Goal: Task Accomplishment & Management: Use online tool/utility

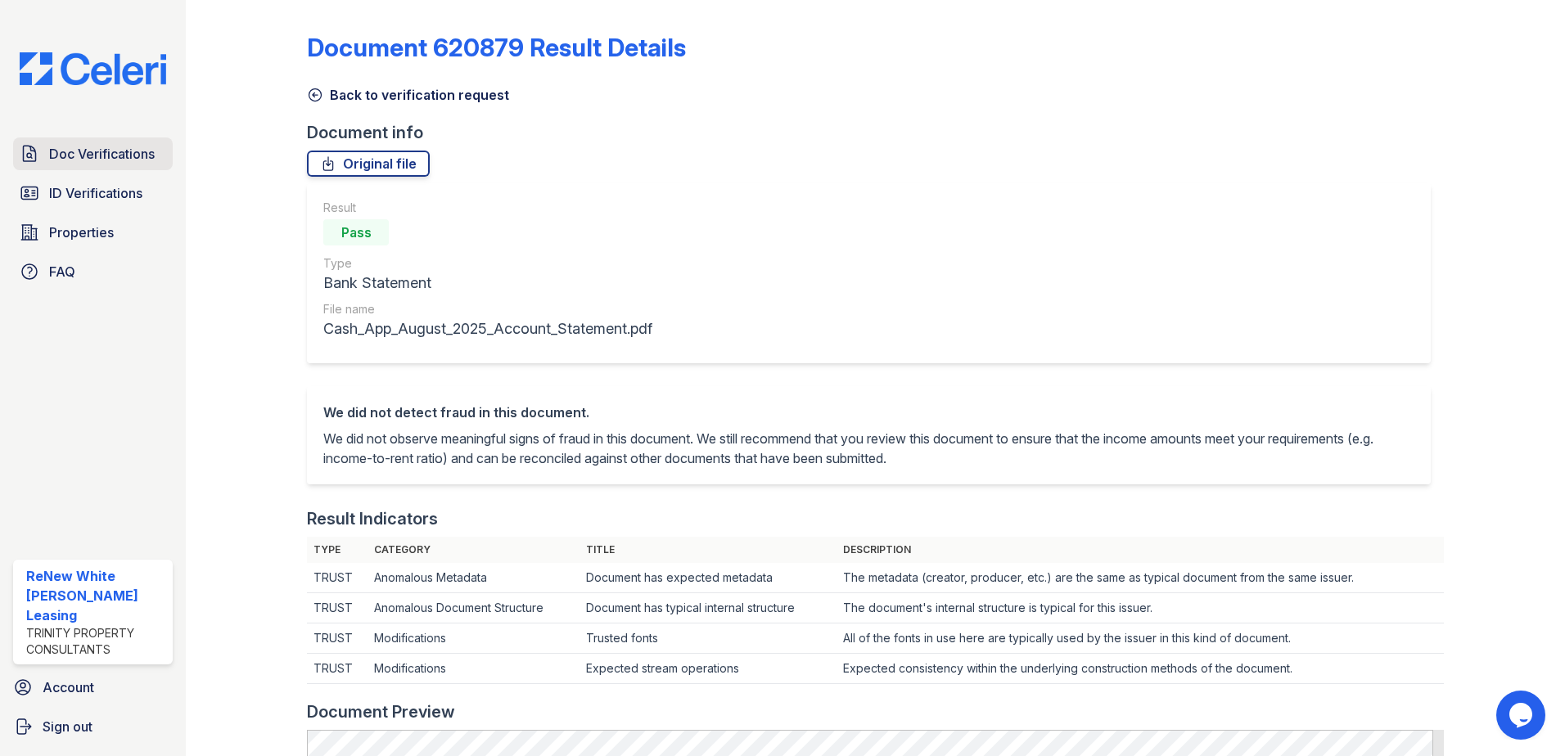
click at [107, 151] on span "Doc Verifications" at bounding box center [102, 154] width 106 height 20
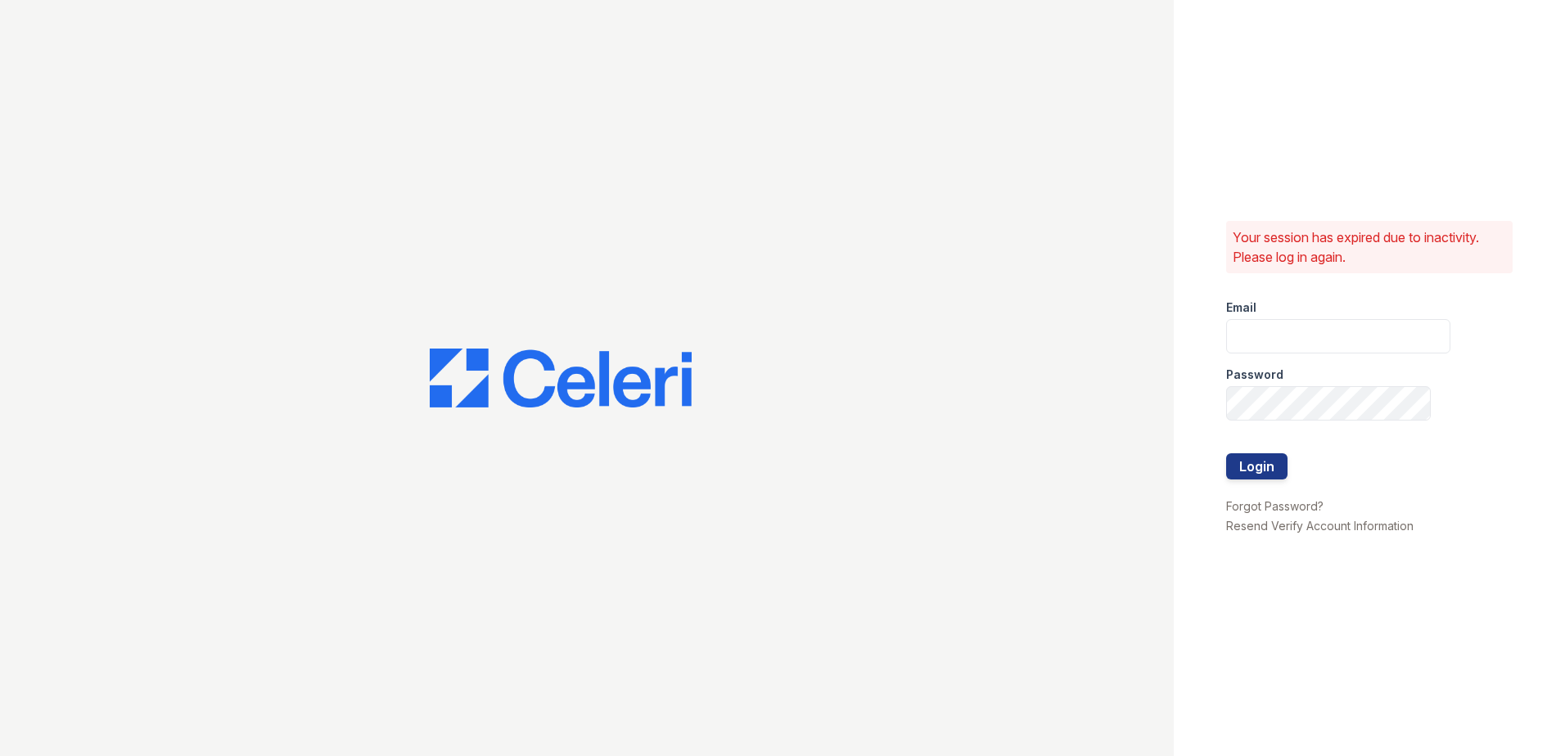
type input "[EMAIL_ADDRESS][DOMAIN_NAME]"
click at [1255, 466] on button "Login" at bounding box center [1256, 467] width 61 height 26
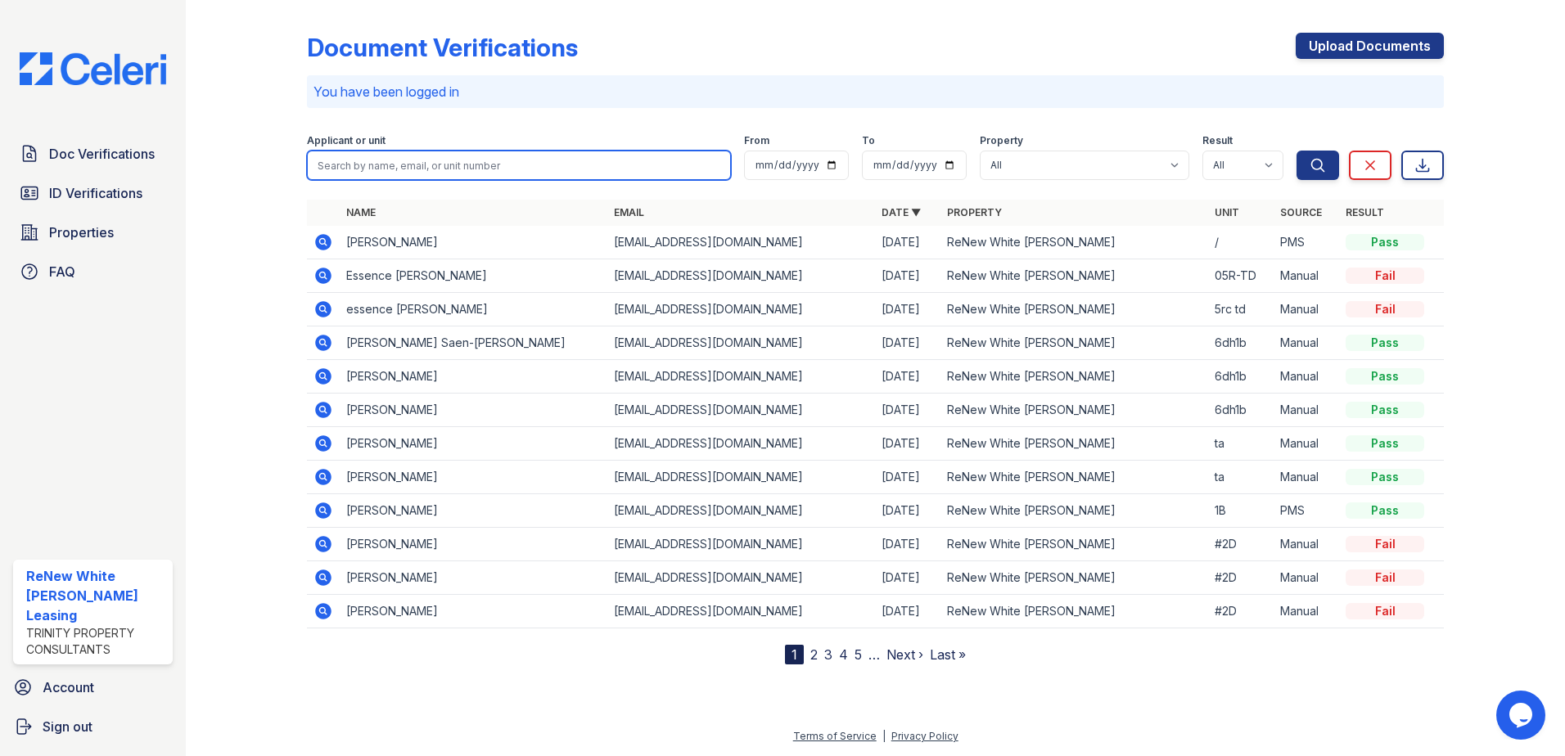
click at [445, 158] on input "search" at bounding box center [519, 165] width 424 height 29
type input "ebony"
click at [1297, 151] on button "Search" at bounding box center [1318, 165] width 43 height 29
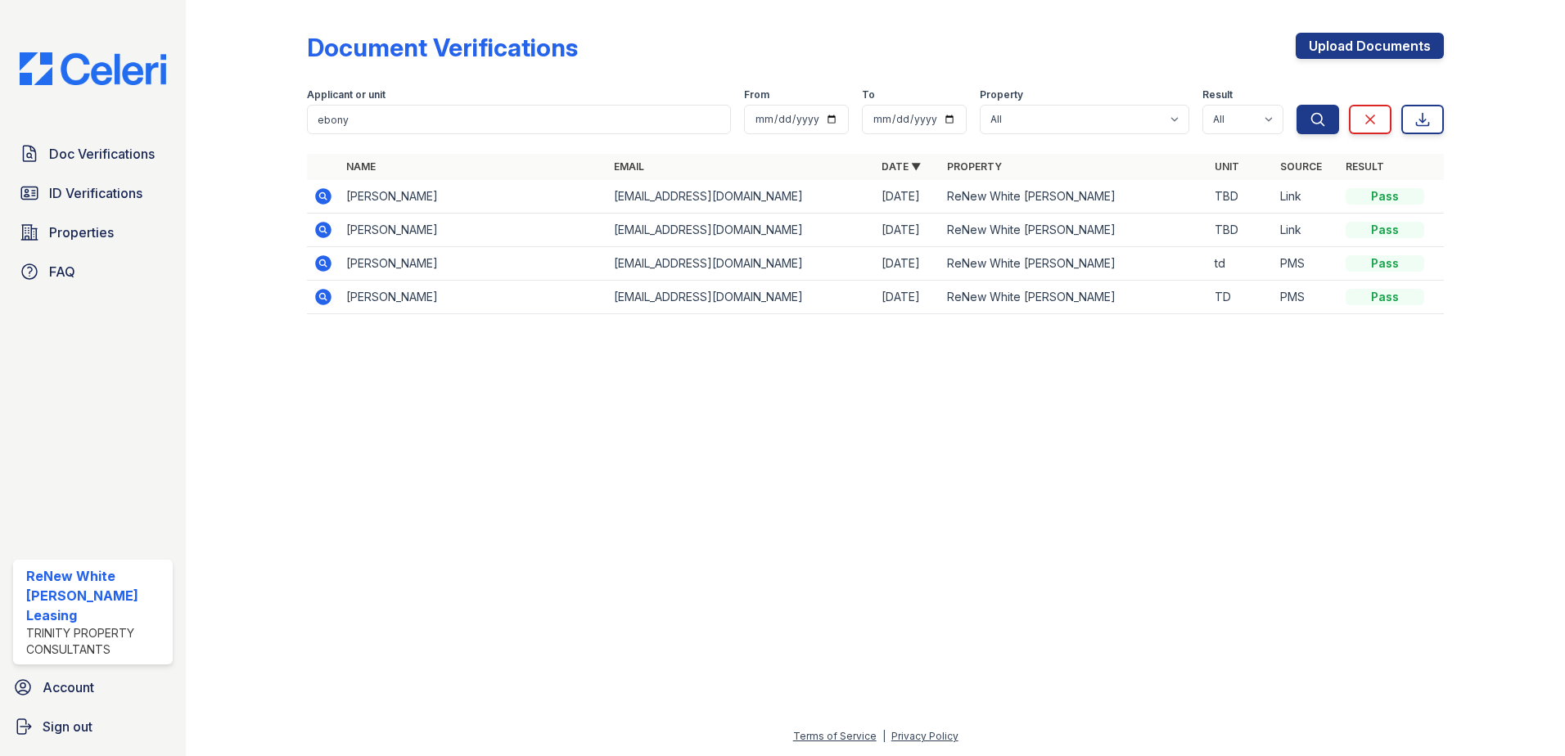
click at [318, 198] on icon at bounding box center [323, 196] width 16 height 16
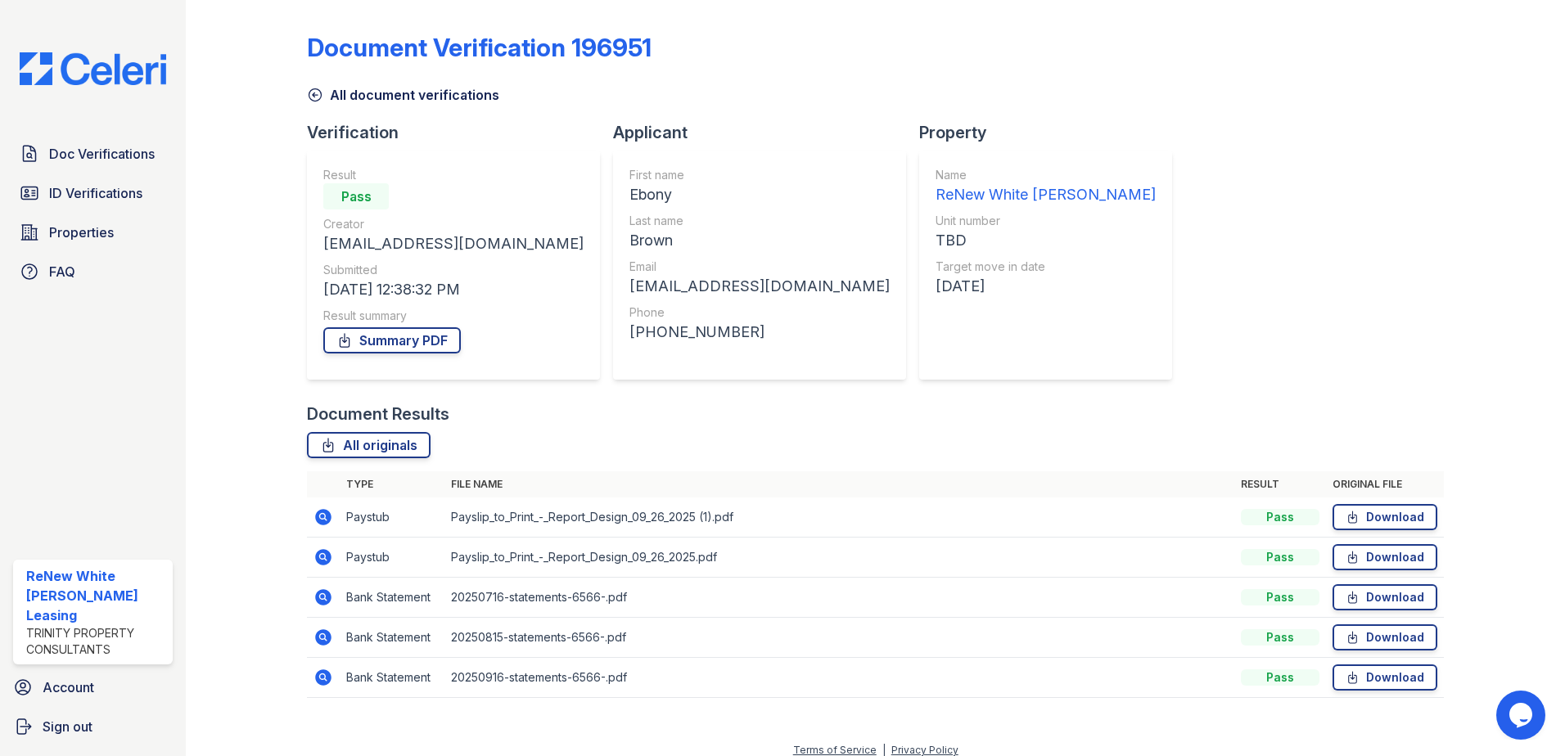
click at [318, 509] on icon at bounding box center [324, 518] width 20 height 20
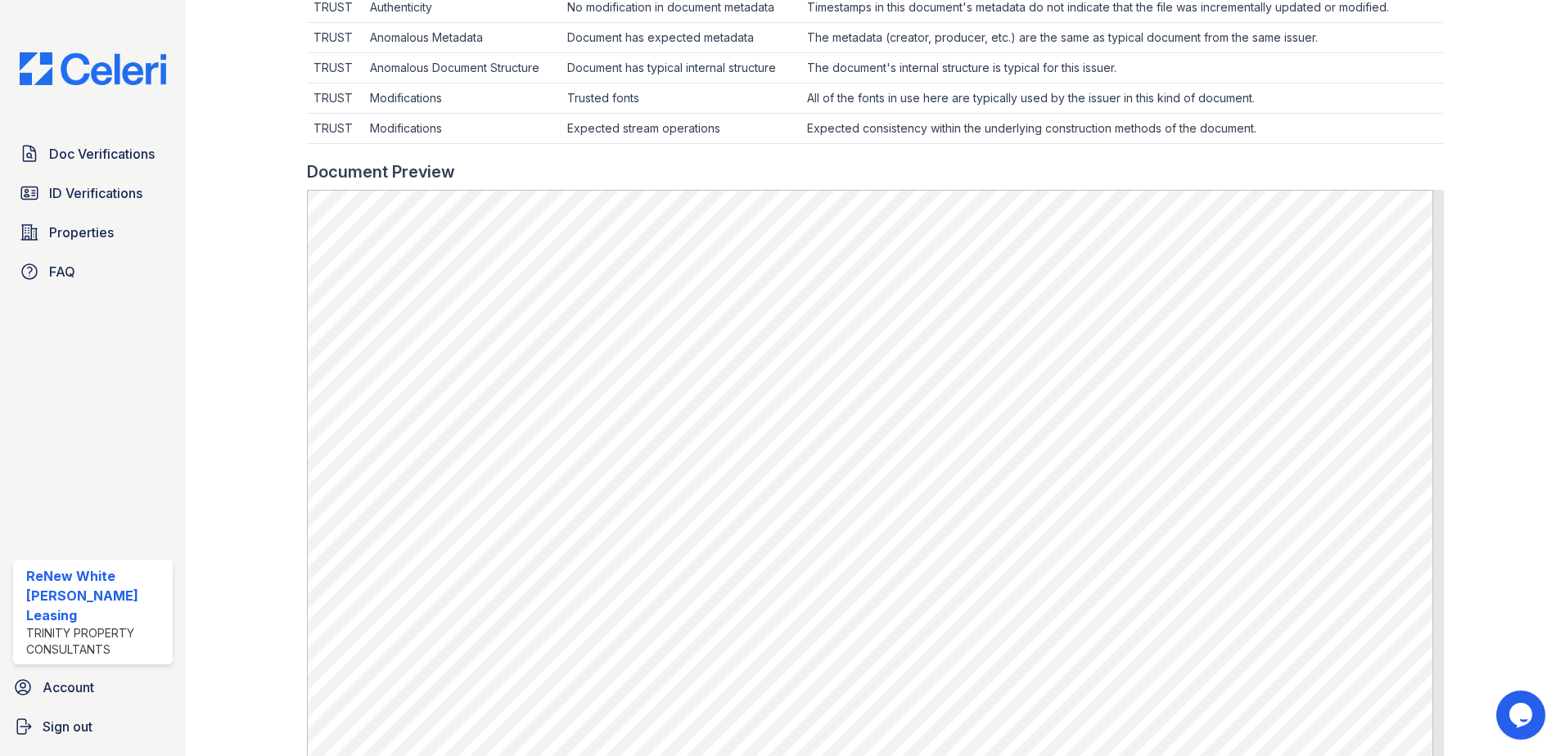
scroll to position [491, 0]
